Goal: Navigation & Orientation: Find specific page/section

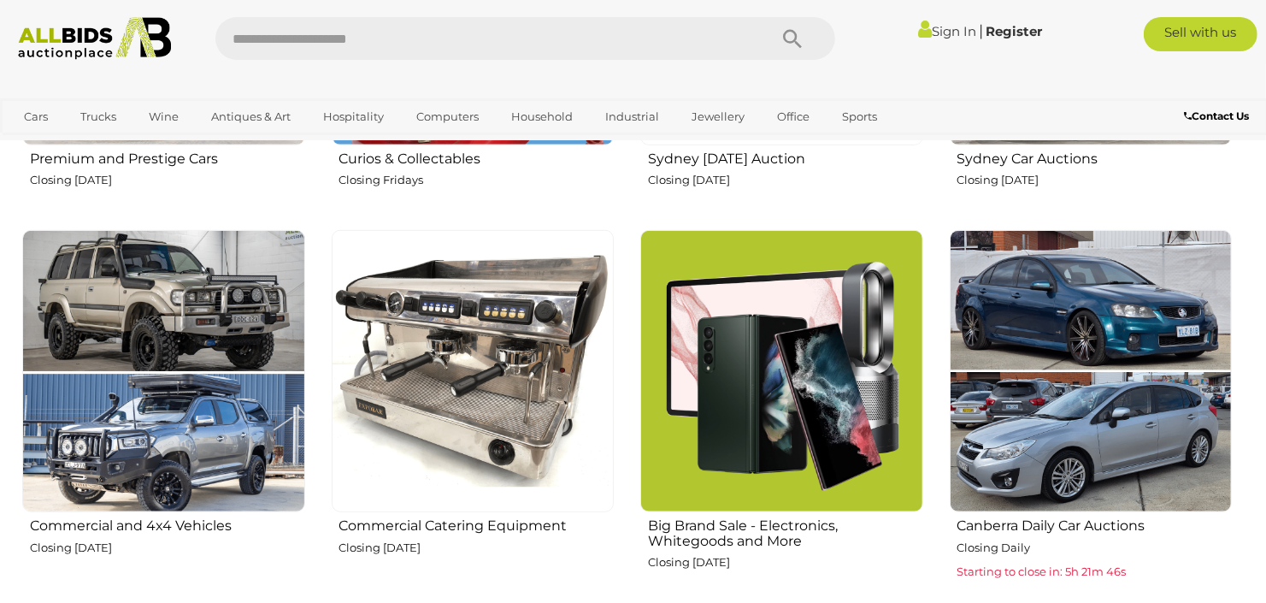
scroll to position [1048, 0]
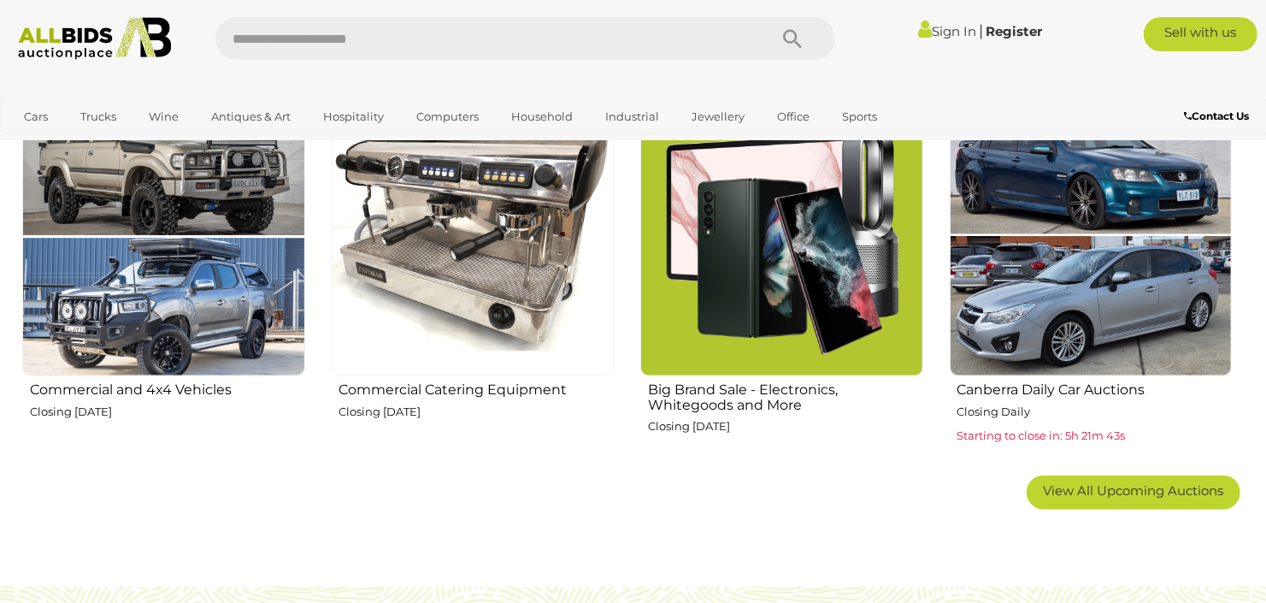
click at [251, 189] on img at bounding box center [163, 235] width 283 height 283
click at [790, 298] on img at bounding box center [781, 235] width 283 height 283
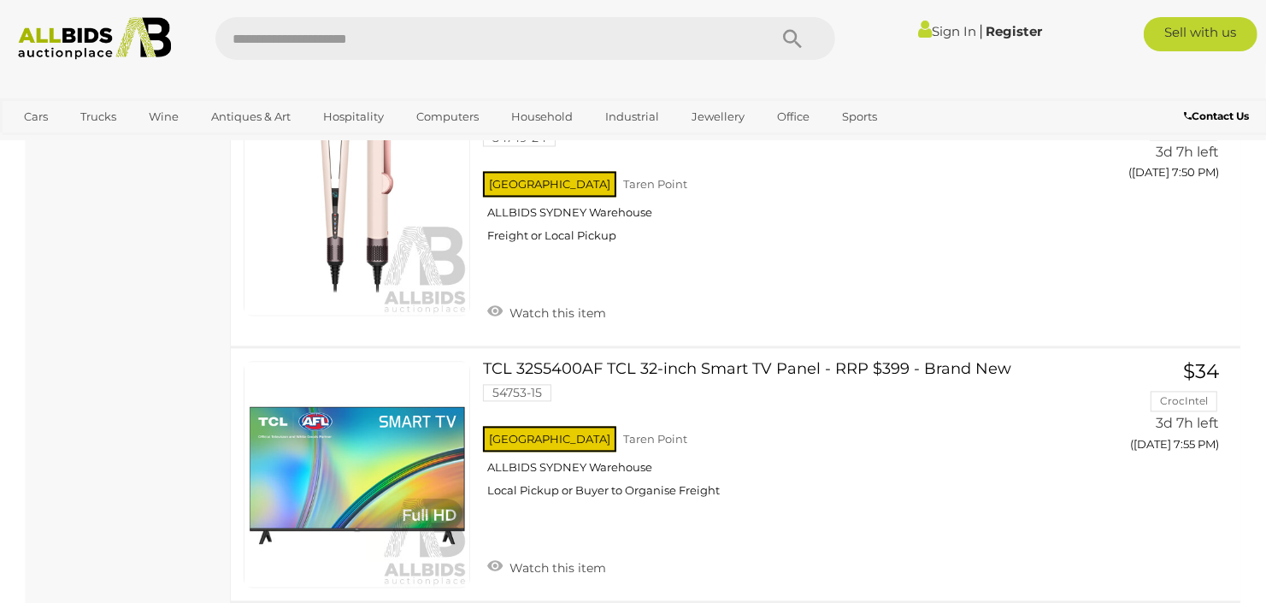
scroll to position [2631, 0]
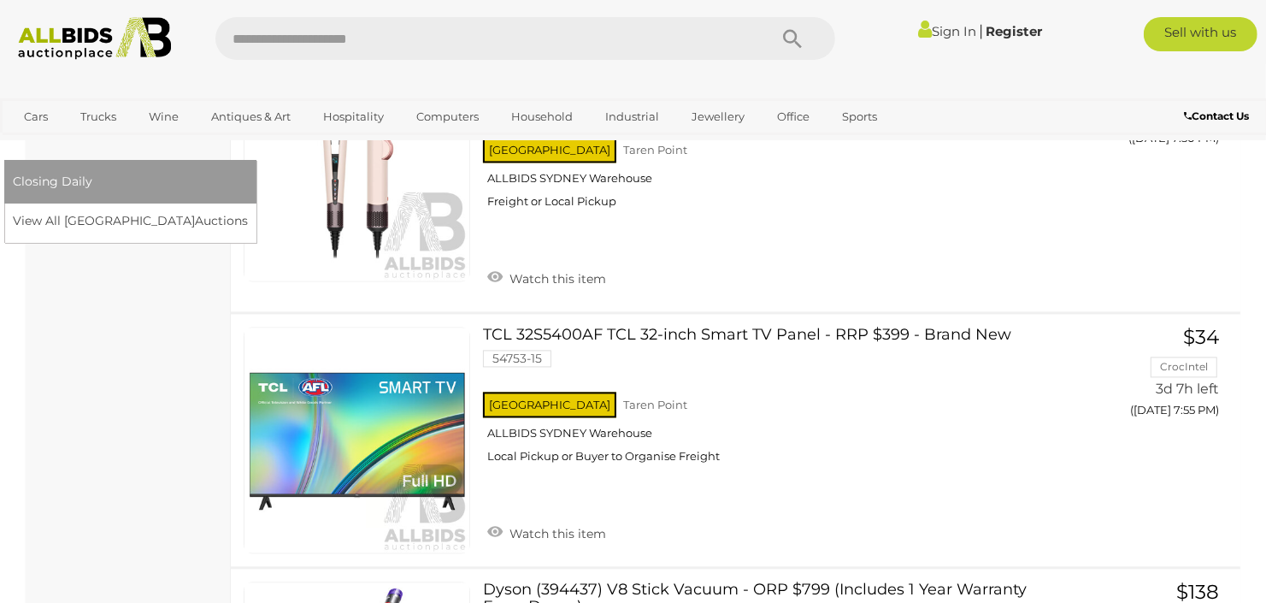
click at [156, 132] on link "[GEOGRAPHIC_DATA]" at bounding box center [85, 146] width 144 height 28
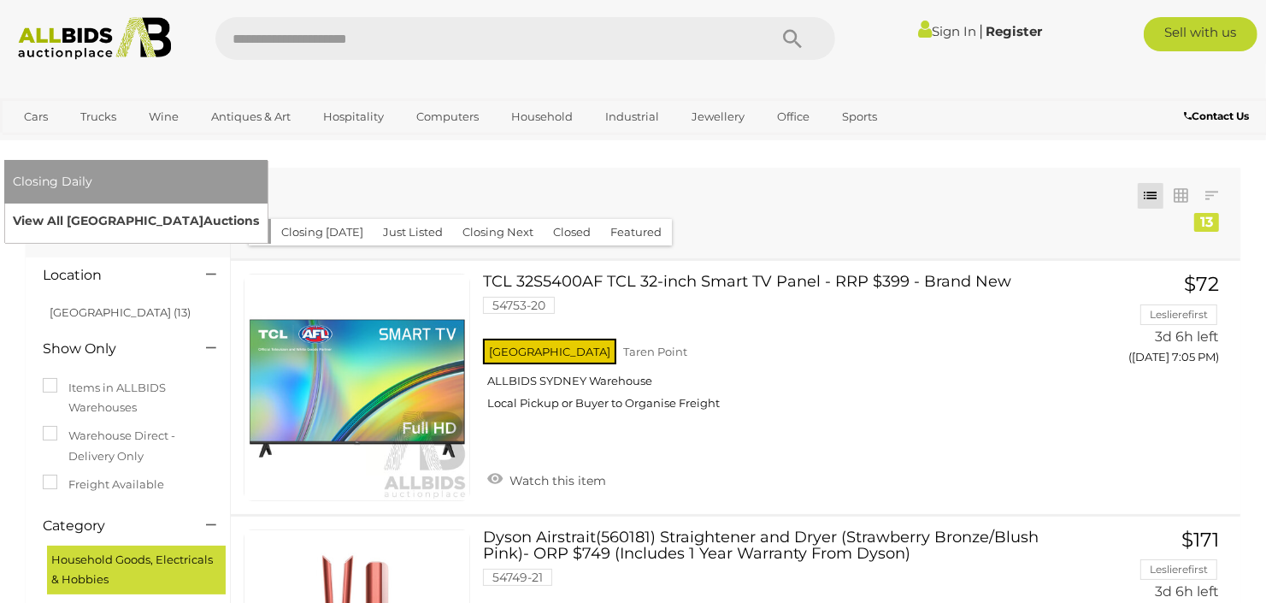
click at [259, 208] on link "View All Sydney Auctions" at bounding box center [136, 221] width 246 height 27
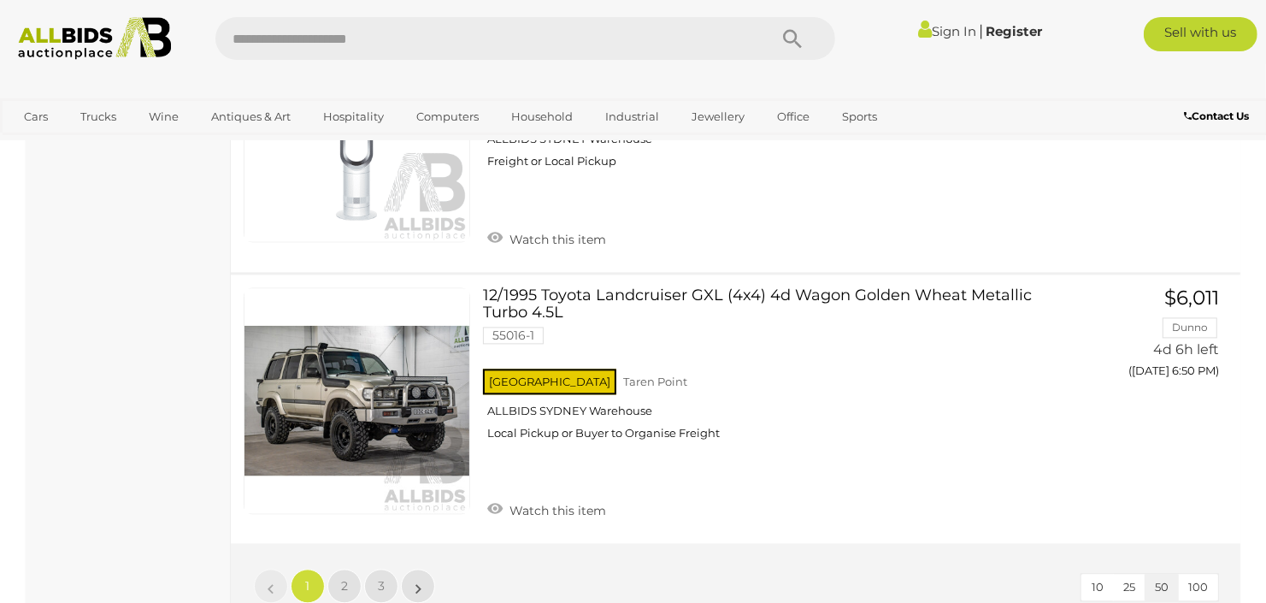
scroll to position [12931, 0]
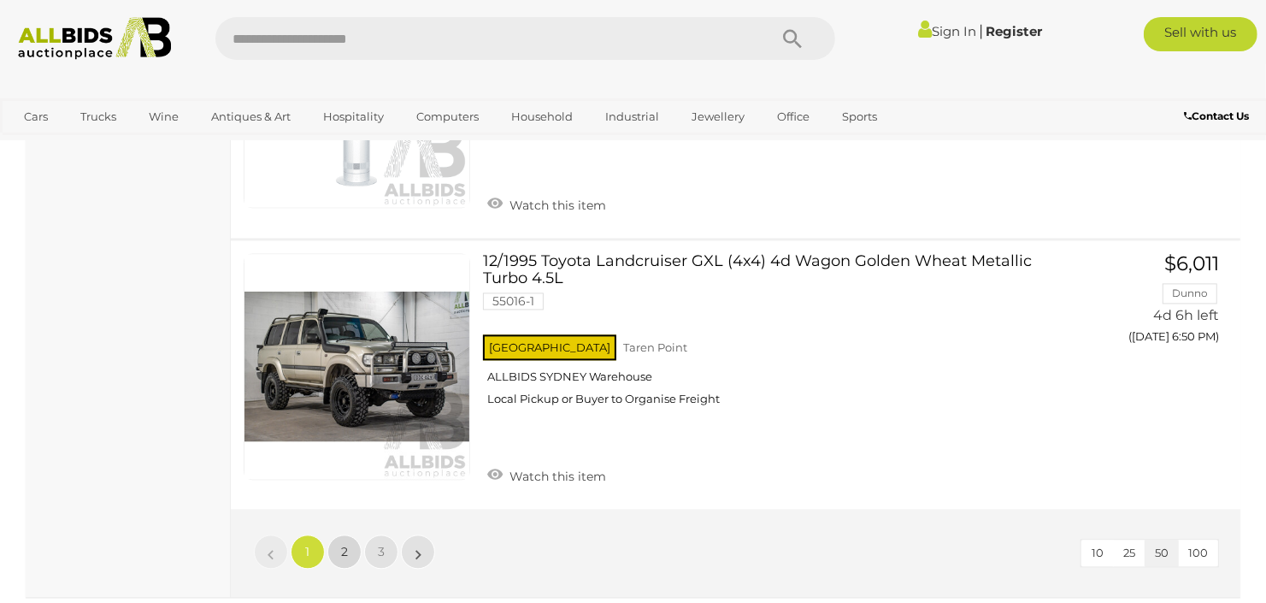
click at [345, 544] on span "2" at bounding box center [344, 551] width 7 height 15
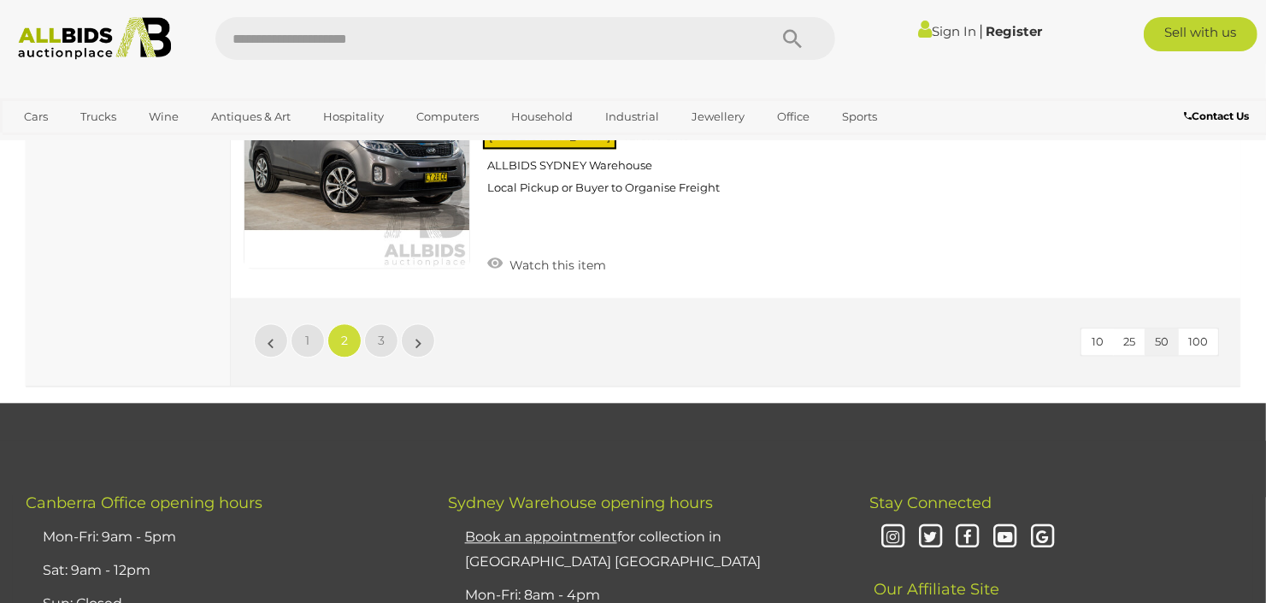
scroll to position [13212, 0]
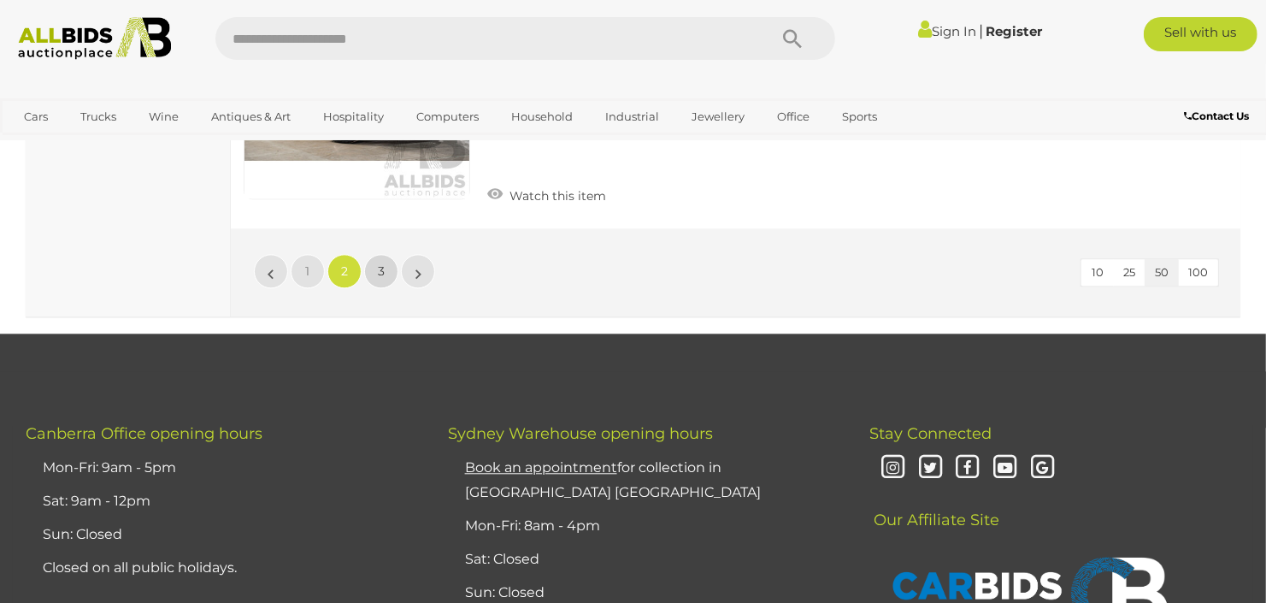
click at [378, 263] on span "3" at bounding box center [381, 270] width 7 height 15
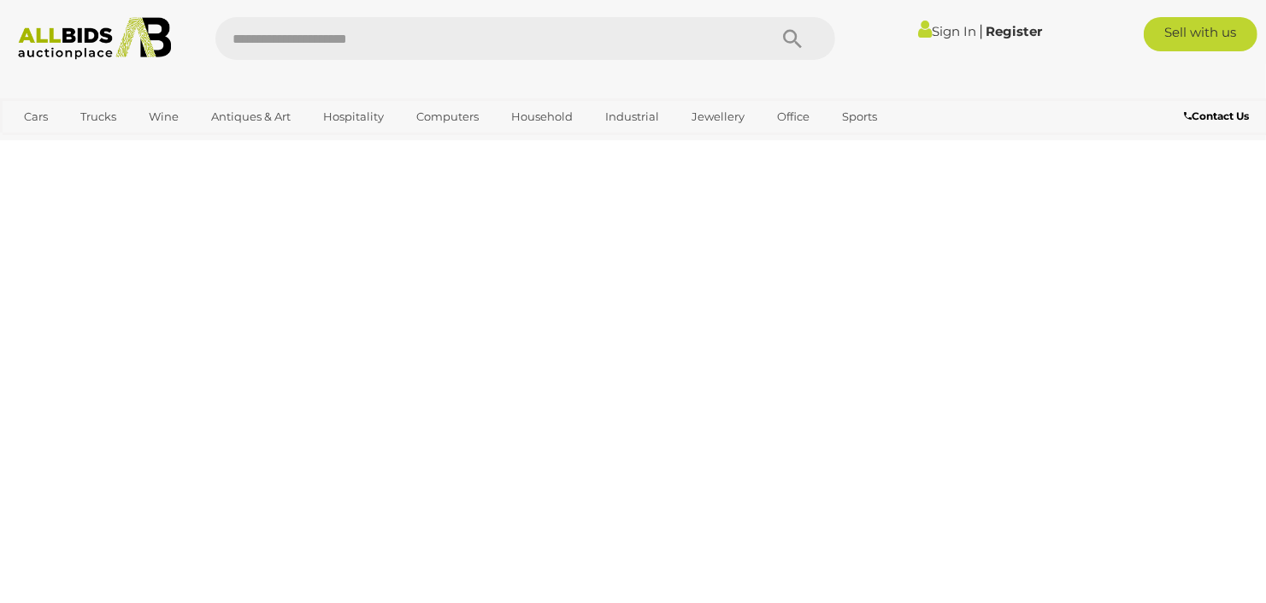
scroll to position [83, 0]
